Goal: Contribute content: Contribute content

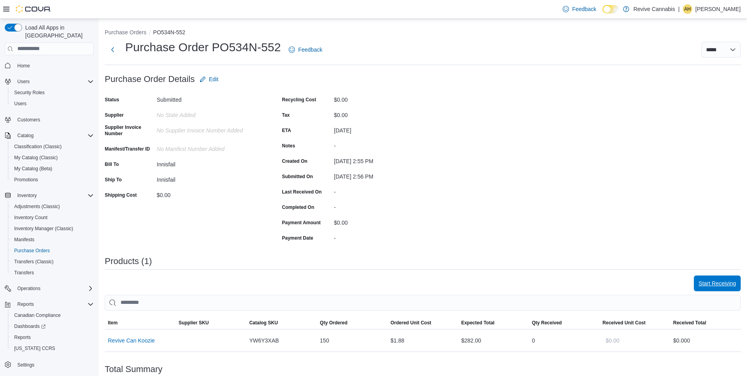
click at [726, 285] on span "Start Receiving" at bounding box center [717, 283] width 37 height 8
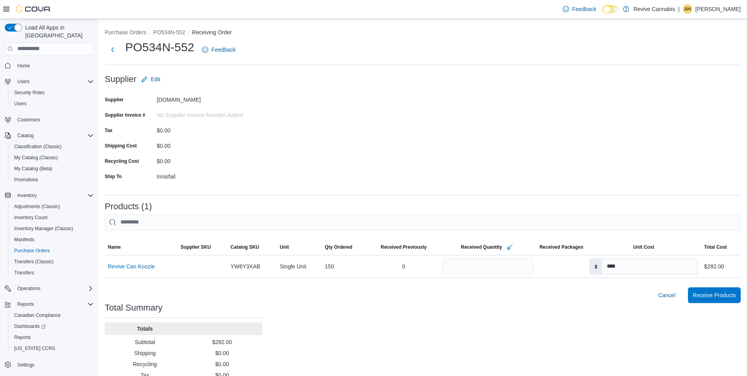
scroll to position [27, 0]
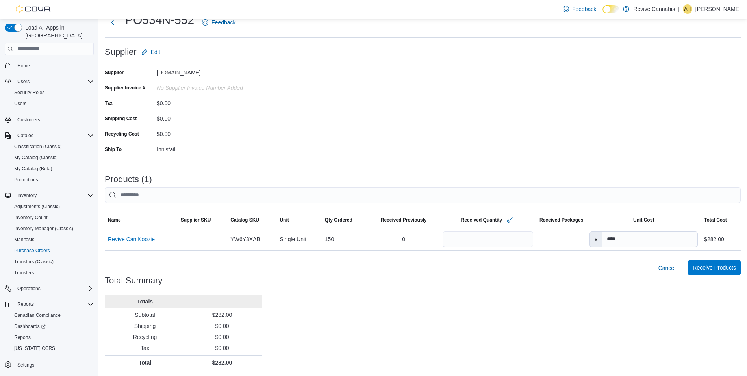
click at [718, 268] on span "Receive Products" at bounding box center [714, 268] width 43 height 8
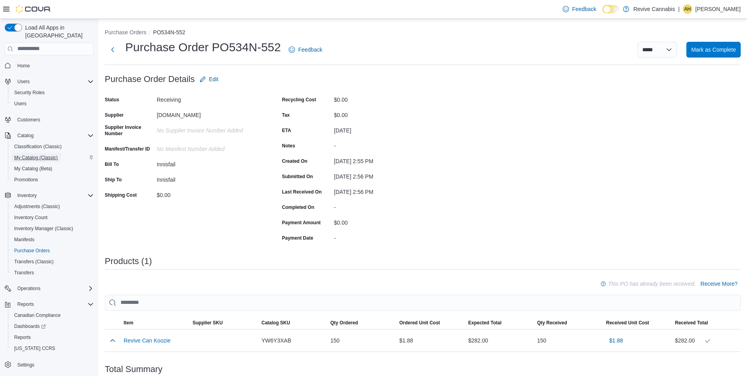
click at [37, 154] on span "My Catalog (Classic)" at bounding box center [36, 157] width 44 height 6
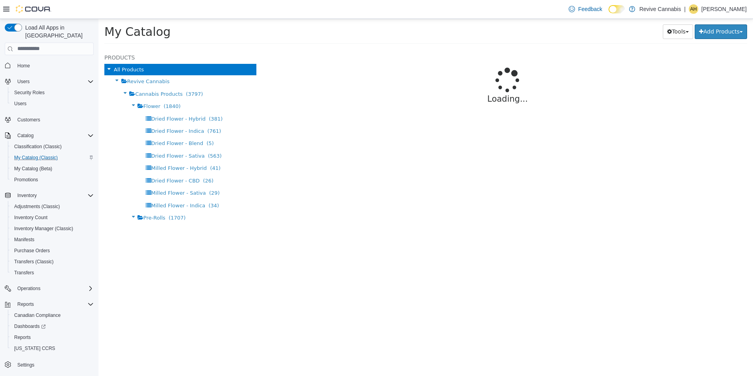
select select "**********"
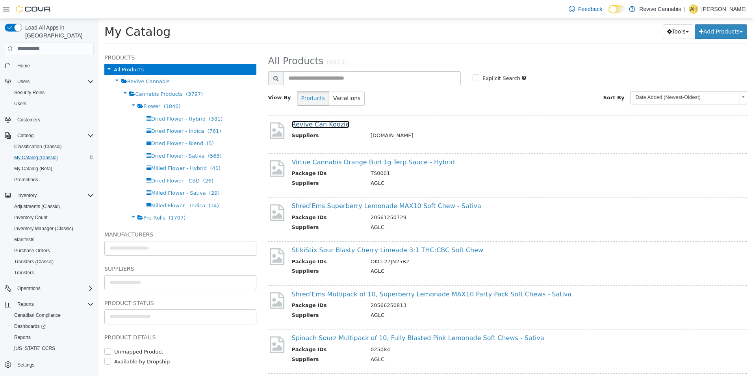
click at [333, 126] on link "Revive Can Koozie" at bounding box center [321, 123] width 58 height 7
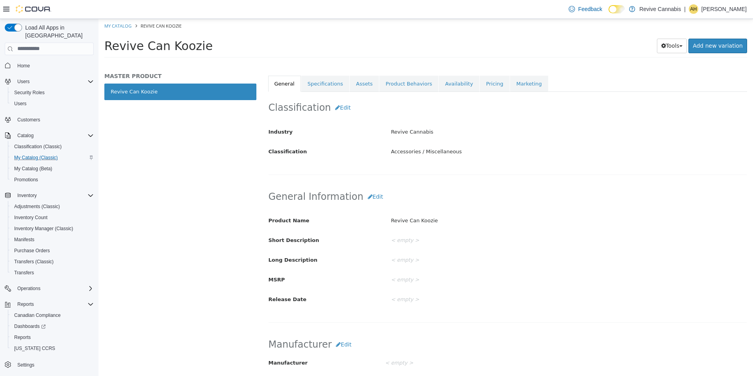
scroll to position [118, 0]
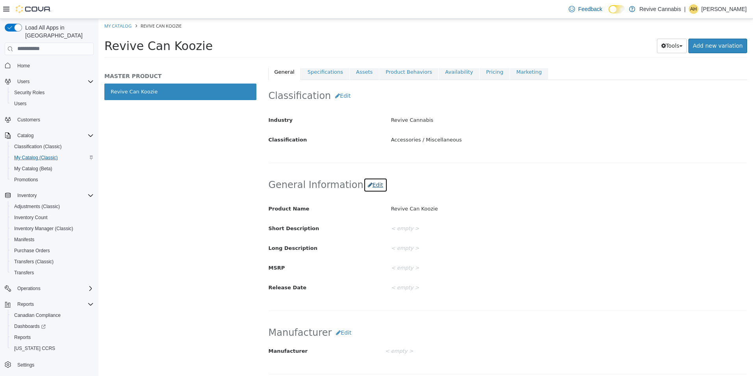
click at [371, 190] on button "Edit" at bounding box center [376, 184] width 24 height 15
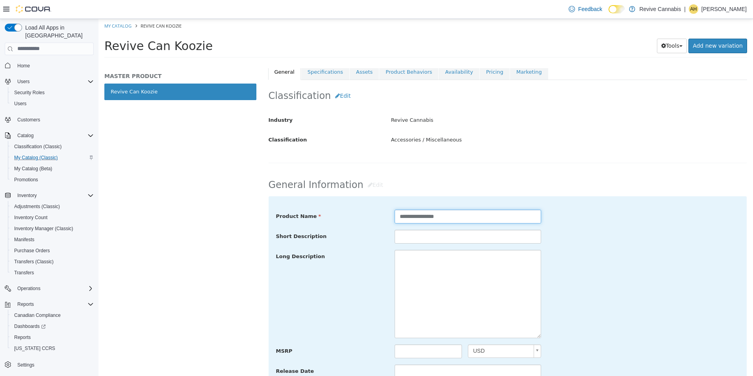
click at [471, 218] on input "**********" at bounding box center [468, 216] width 147 height 14
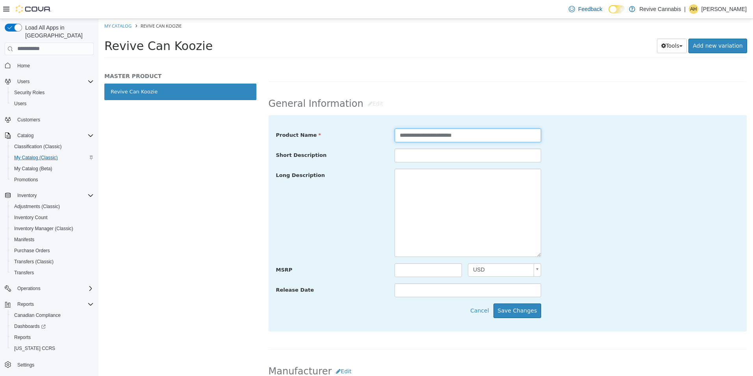
scroll to position [236, 0]
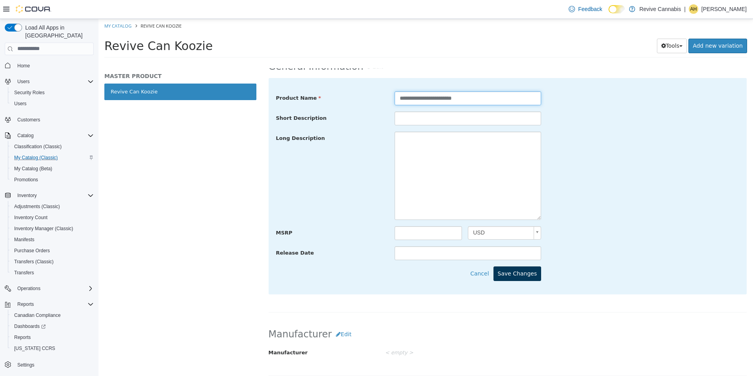
type input "**********"
click at [521, 275] on button "Save Changes" at bounding box center [518, 273] width 48 height 15
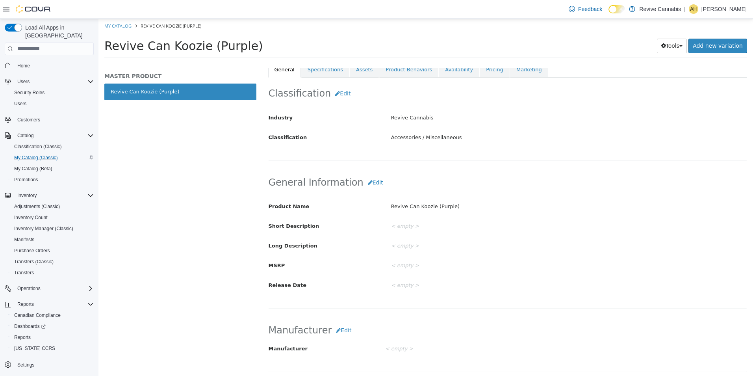
scroll to position [39, 0]
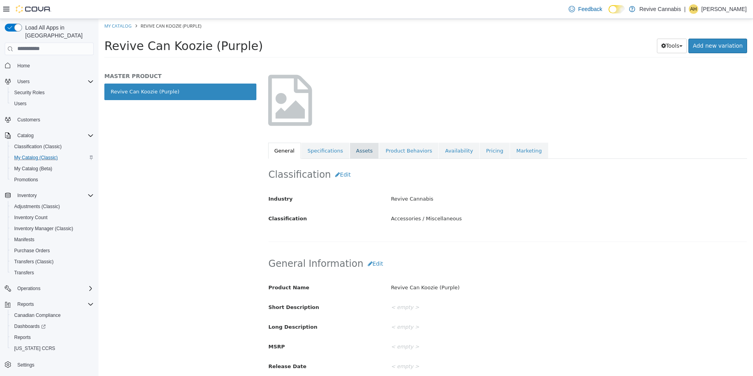
click at [359, 154] on link "Assets" at bounding box center [364, 150] width 29 height 17
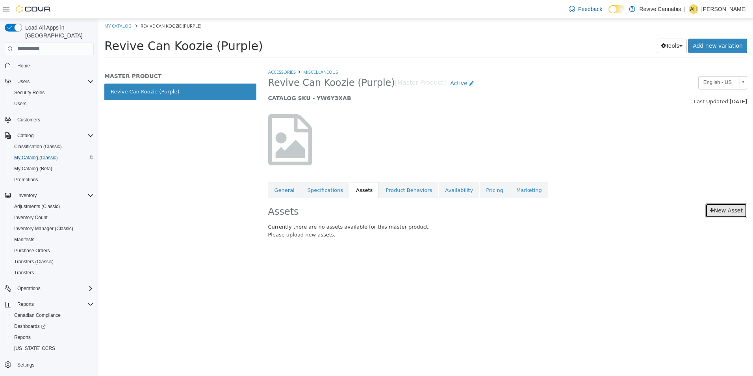
click at [724, 211] on link "New Asset" at bounding box center [726, 210] width 42 height 15
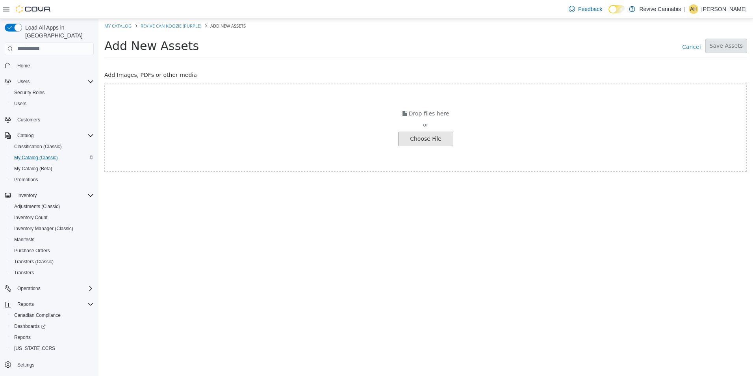
click at [435, 134] on input "file" at bounding box center [13, 139] width 879 height 14
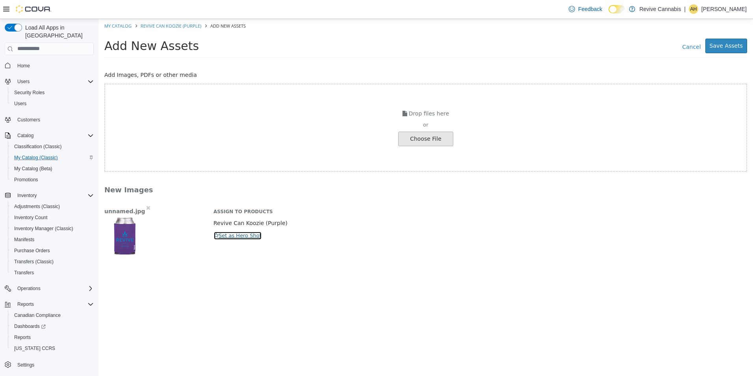
click at [230, 232] on button "Set as Hero Shot" at bounding box center [237, 235] width 48 height 9
click at [738, 44] on button "Save Assets" at bounding box center [726, 45] width 42 height 15
